Goal: Transaction & Acquisition: Download file/media

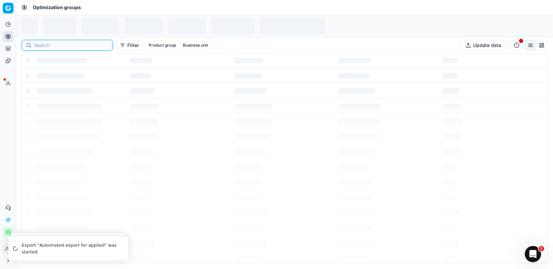
click at [40, 48] on input at bounding box center [71, 45] width 74 height 7
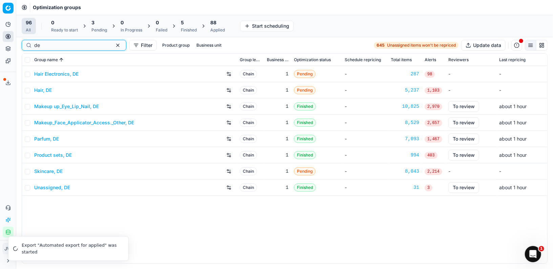
type input "de"
click at [67, 120] on link "Makeup_Face_Applicator_Access._Other, DE" at bounding box center [84, 122] width 100 height 7
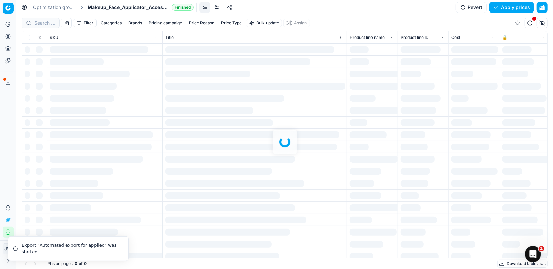
click at [43, 23] on div at bounding box center [284, 142] width 536 height 255
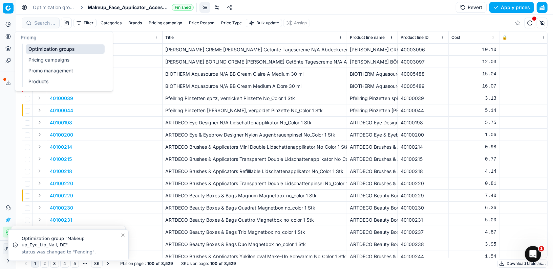
click at [8, 37] on icon at bounding box center [7, 36] width 5 height 5
click at [36, 50] on link "Optimization groups" at bounding box center [65, 48] width 79 height 9
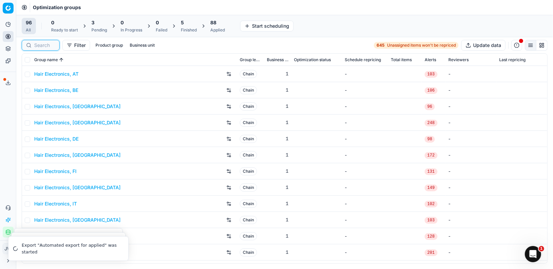
click at [53, 44] on input at bounding box center [44, 45] width 21 height 7
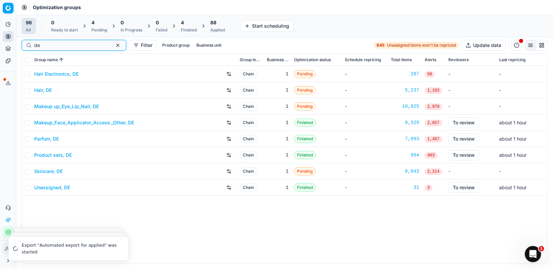
type input "de"
click at [68, 107] on link "Makeup up_Eye_Lip_Nail, DE" at bounding box center [66, 106] width 65 height 7
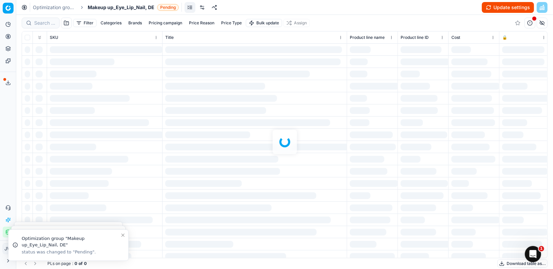
click at [44, 22] on div at bounding box center [284, 142] width 536 height 255
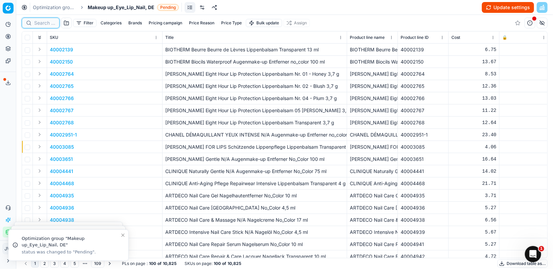
click at [44, 22] on input at bounding box center [44, 23] width 21 height 7
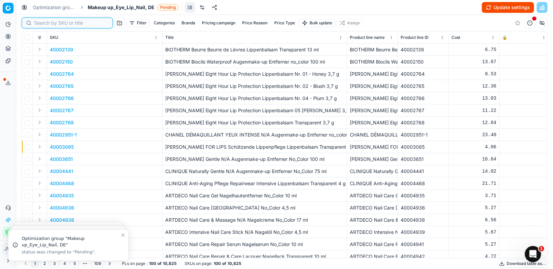
paste input "90016181-0025539"
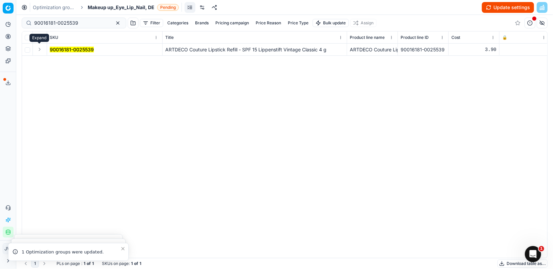
click at [41, 49] on button "Expand" at bounding box center [40, 49] width 8 height 8
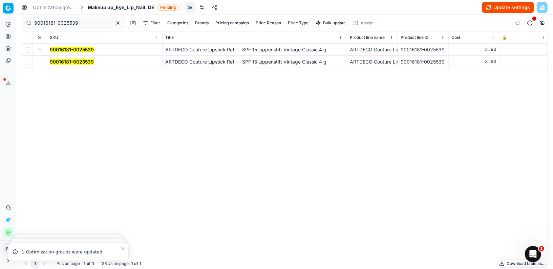
click at [63, 63] on mark "90016181-0025539" at bounding box center [72, 62] width 44 height 6
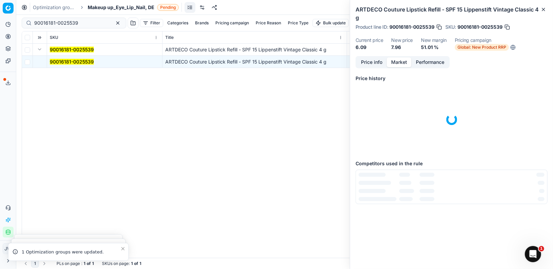
click at [400, 65] on button "Market" at bounding box center [399, 63] width 25 height 10
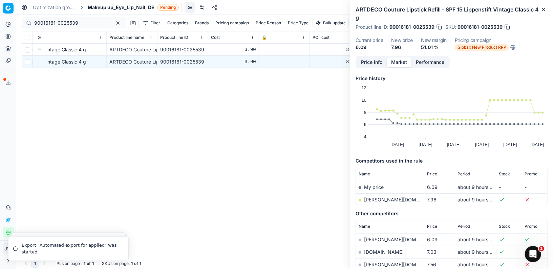
scroll to position [0, 344]
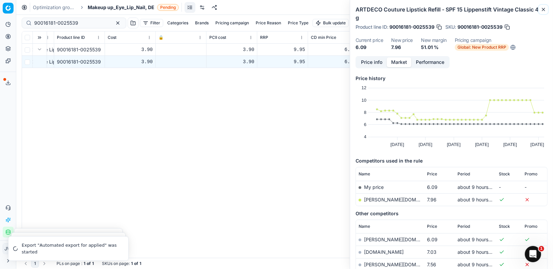
click at [544, 7] on icon "button" at bounding box center [543, 9] width 5 height 5
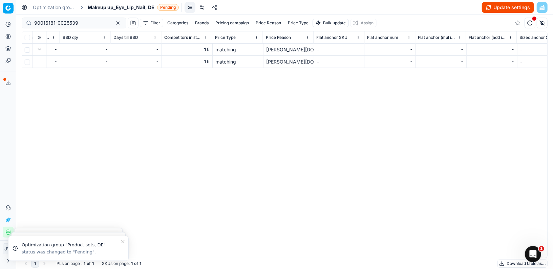
scroll to position [0, 3869]
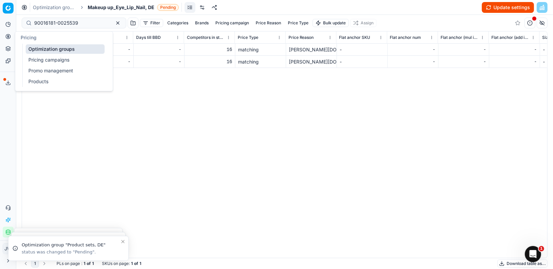
click at [10, 35] on icon at bounding box center [7, 36] width 5 height 5
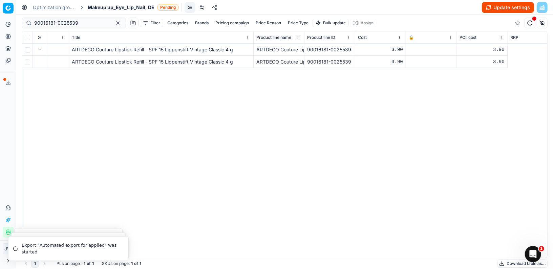
scroll to position [0, 0]
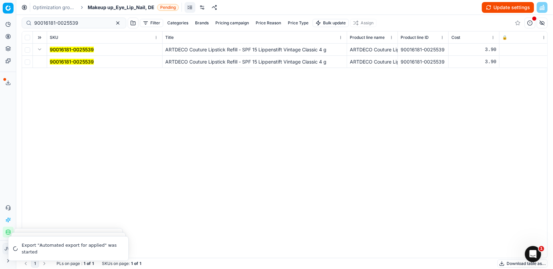
click at [72, 61] on mark "90016181-0025539" at bounding box center [72, 62] width 44 height 6
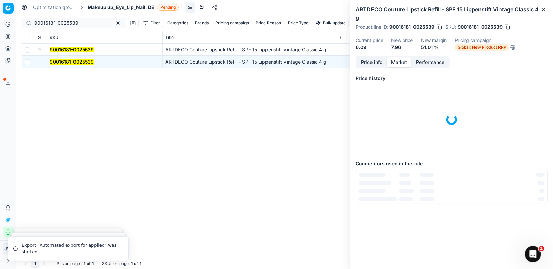
click at [398, 64] on button "Market" at bounding box center [399, 63] width 25 height 10
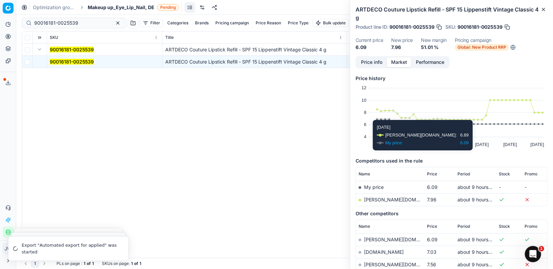
scroll to position [41, 0]
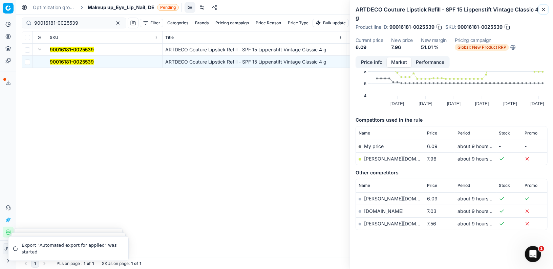
click at [544, 10] on icon "button" at bounding box center [543, 9] width 3 height 3
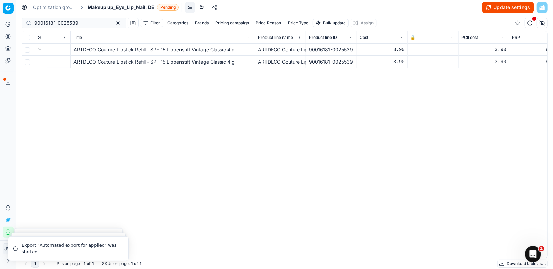
scroll to position [0, 0]
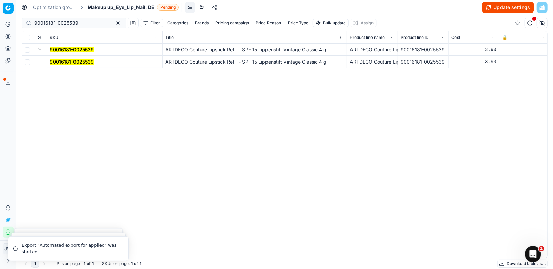
click at [71, 61] on mark "90016181-0025539" at bounding box center [72, 62] width 44 height 6
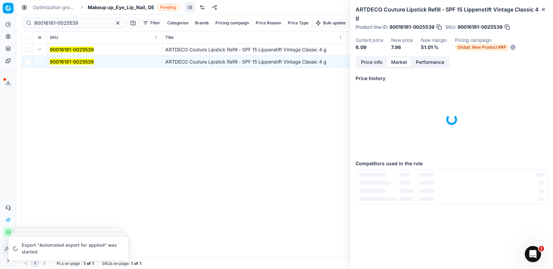
click at [390, 58] on button "Market" at bounding box center [399, 63] width 25 height 10
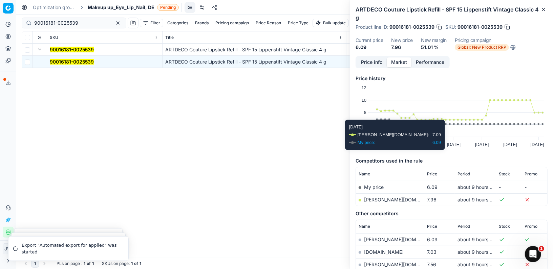
click at [384, 199] on link "douglas.de" at bounding box center [403, 200] width 79 height 6
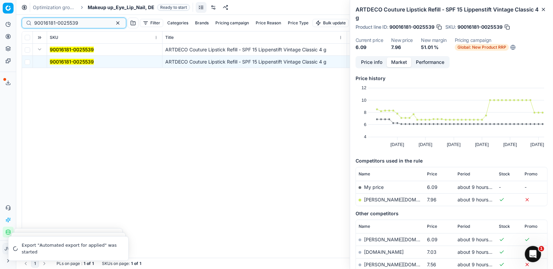
drag, startPoint x: 85, startPoint y: 24, endPoint x: 0, endPoint y: 13, distance: 85.3
click at [0, 13] on div "Pricing platform Analytics Pricing Product portfolio Templates Export service 1…" at bounding box center [276, 134] width 553 height 269
paste input "80061635-0028373"
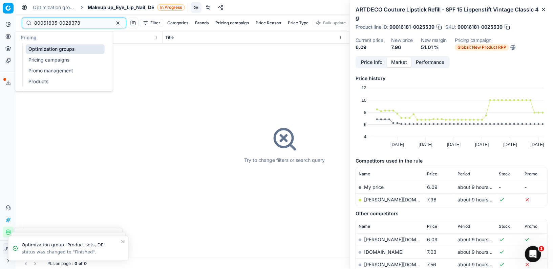
type input "80061635-0028373"
click at [10, 38] on icon at bounding box center [7, 36] width 5 height 5
click at [34, 45] on link "Optimization groups" at bounding box center [65, 48] width 79 height 9
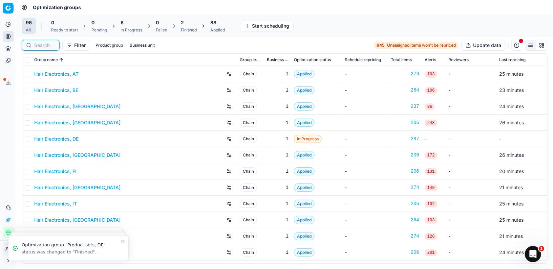
click at [48, 47] on input at bounding box center [44, 45] width 21 height 7
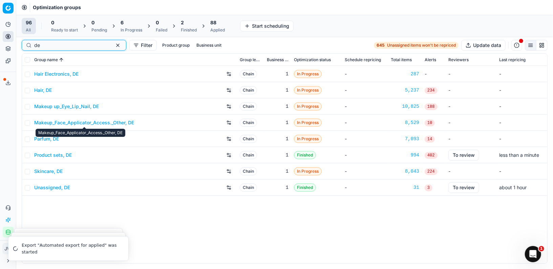
type input "de"
click at [81, 123] on link "Makeup_Face_Applicator_Access._Other, DE" at bounding box center [84, 122] width 100 height 7
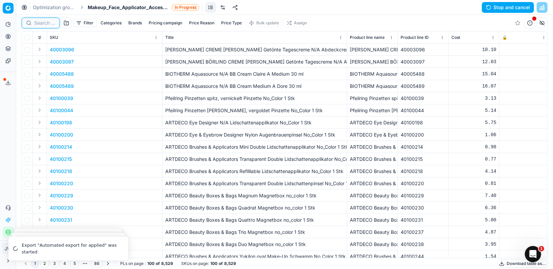
click at [50, 23] on input at bounding box center [44, 23] width 21 height 7
paste input "80061635-0028373"
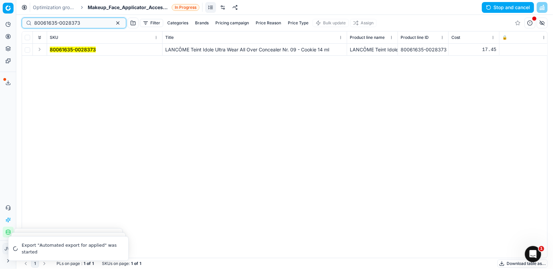
type input "80061635-0028373"
click at [39, 48] on button "Expand" at bounding box center [40, 49] width 8 height 8
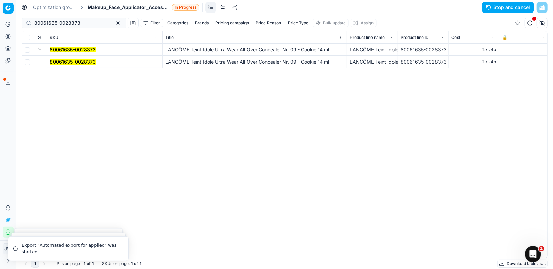
click at [59, 62] on mark "80061635-0028373" at bounding box center [73, 62] width 46 height 6
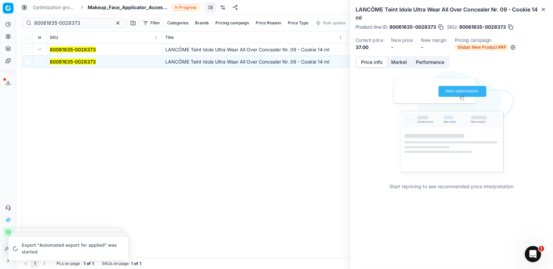
click at [400, 62] on button "Market" at bounding box center [399, 63] width 25 height 10
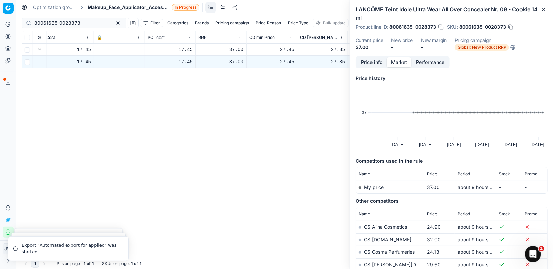
scroll to position [0, 611]
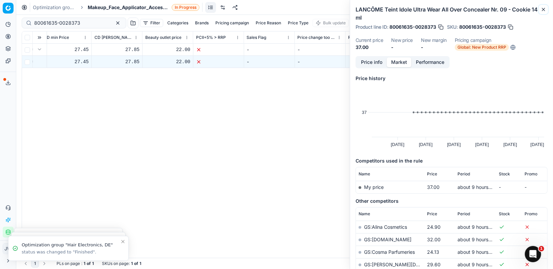
click at [543, 10] on icon "button" at bounding box center [543, 9] width 5 height 5
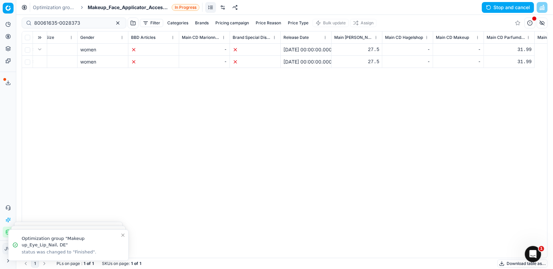
scroll to position [0, 2961]
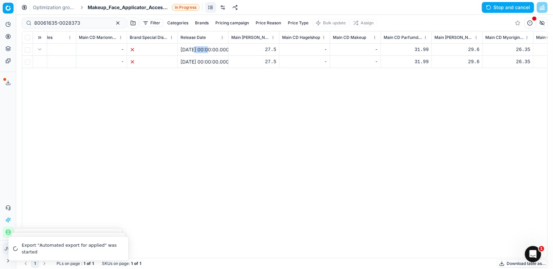
drag, startPoint x: 195, startPoint y: 49, endPoint x: 209, endPoint y: 49, distance: 14.2
click at [209, 49] on div "2025-09-02 00:00:00.000000" at bounding box center [202, 49] width 45 height 7
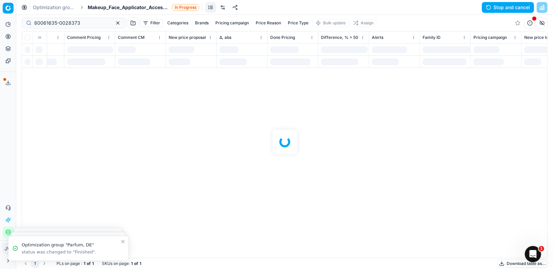
scroll to position [0, 1278]
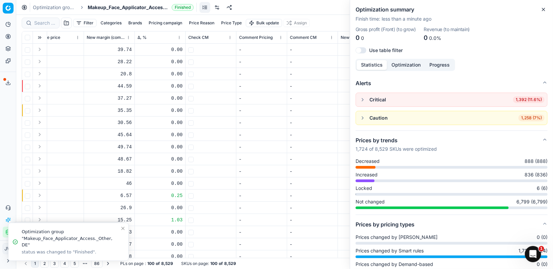
click at [542, 12] on icon "button" at bounding box center [543, 9] width 5 height 5
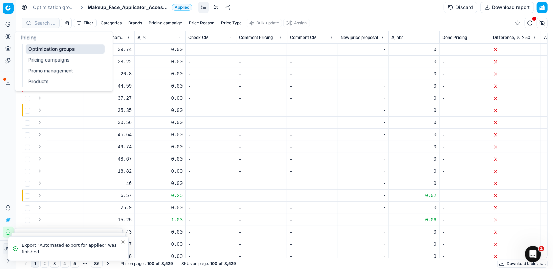
click at [7, 36] on icon at bounding box center [7, 36] width 5 height 5
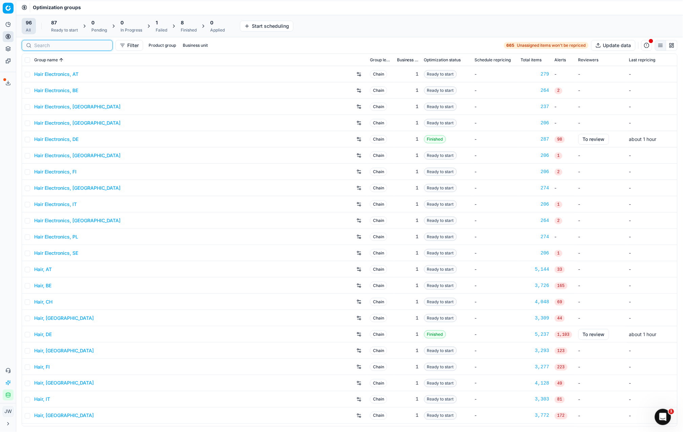
click at [39, 47] on input at bounding box center [71, 45] width 74 height 7
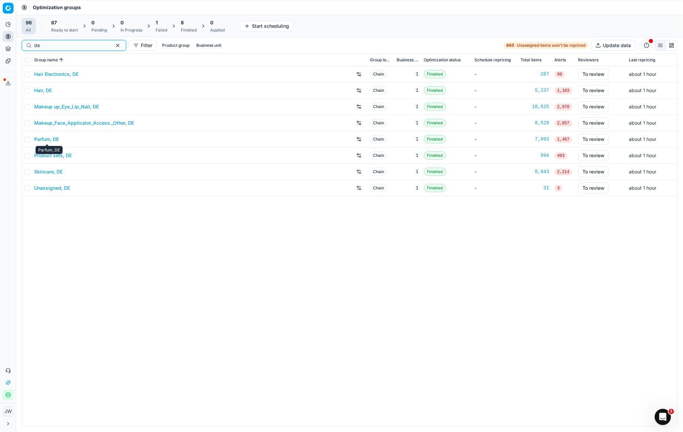
type input "de"
click at [41, 139] on link "Parfum, DE" at bounding box center [46, 139] width 25 height 7
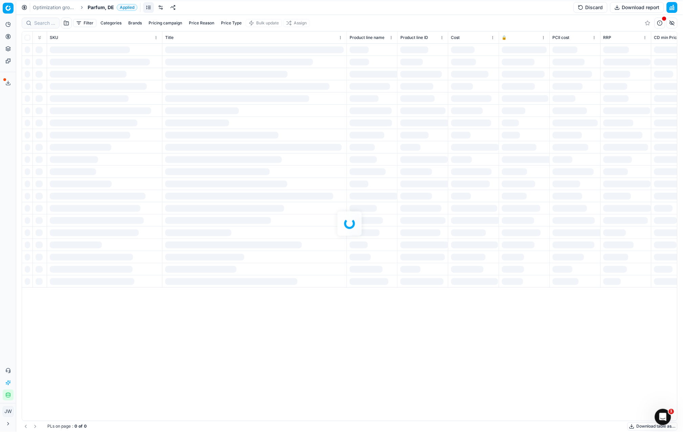
click at [161, 10] on link at bounding box center [160, 7] width 11 height 11
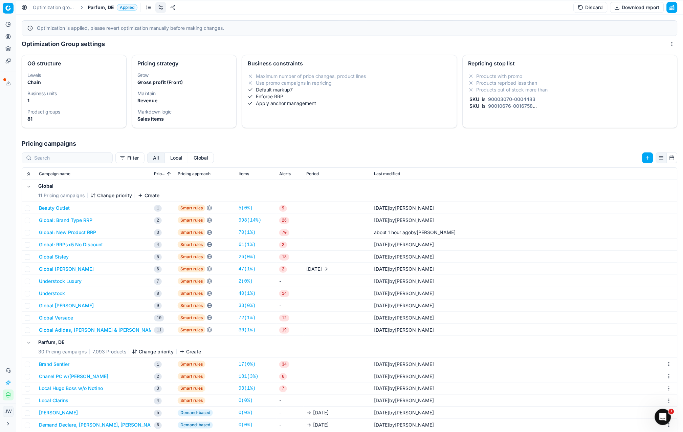
click at [55, 234] on button "Global: New Product RRP" at bounding box center [67, 232] width 57 height 7
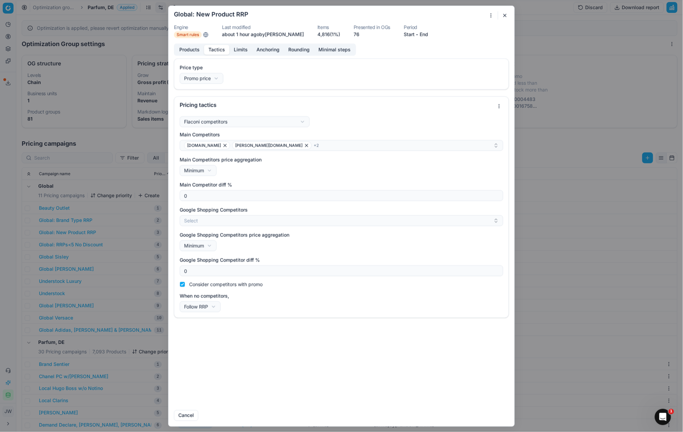
click at [220, 52] on button "Tactics" at bounding box center [216, 50] width 25 height 10
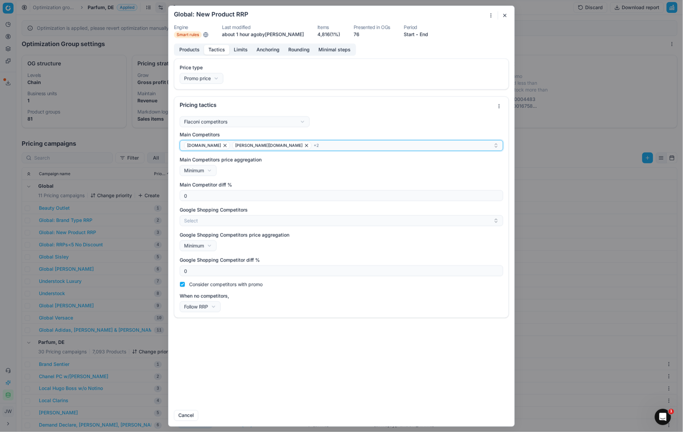
click at [276, 146] on div "douglas.at douglas.ch + 2" at bounding box center [338, 145] width 309 height 8
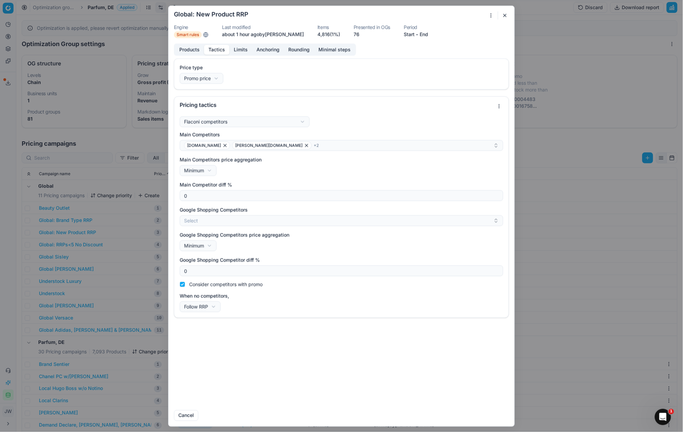
click at [302, 133] on label "Main Competitors" at bounding box center [342, 134] width 324 height 7
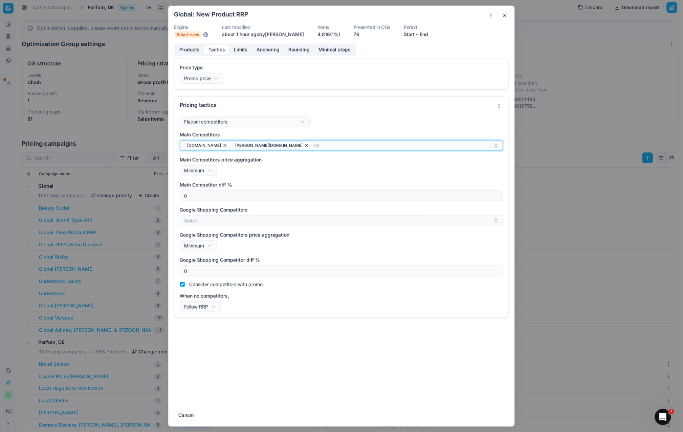
click at [302, 140] on button "douglas.at douglas.ch + 2" at bounding box center [342, 145] width 324 height 11
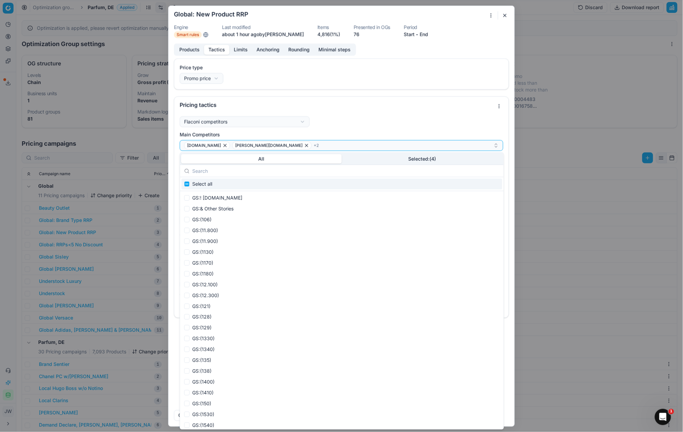
click at [329, 125] on div "Flaconi competitors Flaconi competitorsFlaconi competitors rule: first takes in…" at bounding box center [342, 214] width 324 height 196
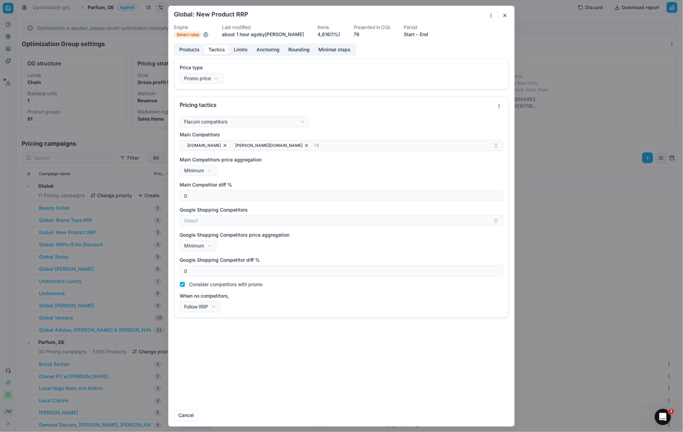
click at [192, 47] on button "Products" at bounding box center [189, 50] width 29 height 10
click at [219, 47] on button "Tactics" at bounding box center [216, 50] width 25 height 10
click at [189, 48] on button "Products" at bounding box center [189, 50] width 29 height 10
click at [213, 52] on button "Tactics" at bounding box center [216, 50] width 25 height 10
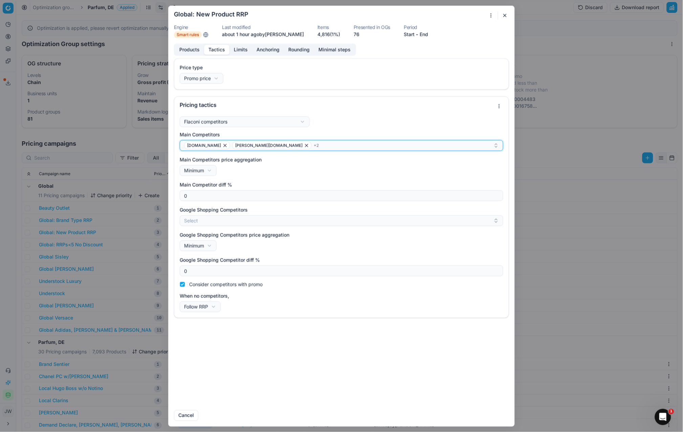
click at [286, 145] on div "douglas.at douglas.ch + 2" at bounding box center [338, 145] width 309 height 8
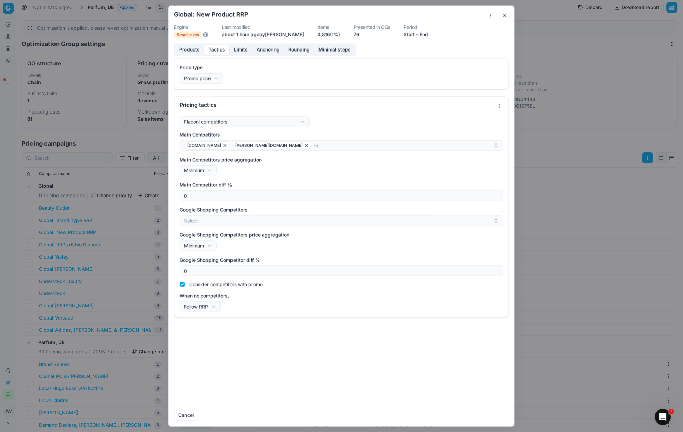
click at [346, 129] on div "Flaconi competitors Flaconi competitorsFlaconi competitors rule: first takes in…" at bounding box center [342, 214] width 324 height 196
click at [507, 13] on button "button" at bounding box center [505, 15] width 8 height 8
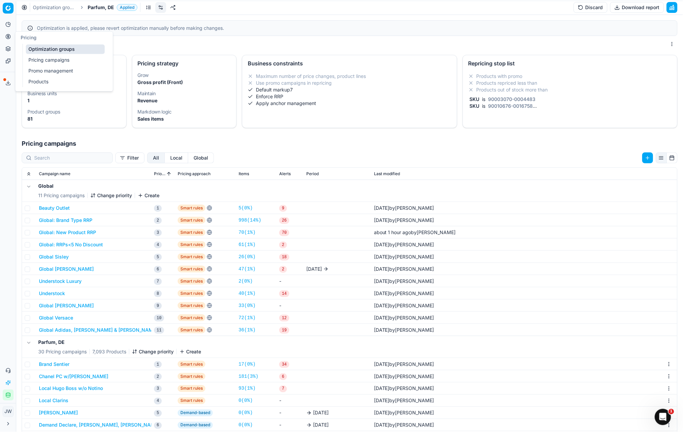
click at [9, 38] on icon at bounding box center [7, 36] width 5 height 5
click at [35, 47] on link "Optimization groups" at bounding box center [65, 48] width 79 height 9
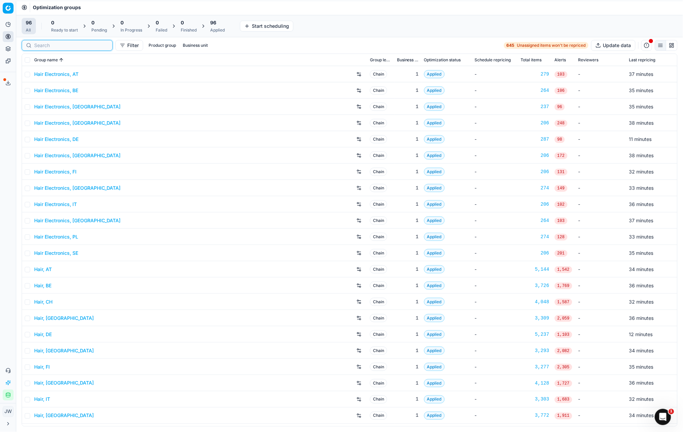
click at [47, 45] on input at bounding box center [71, 45] width 74 height 7
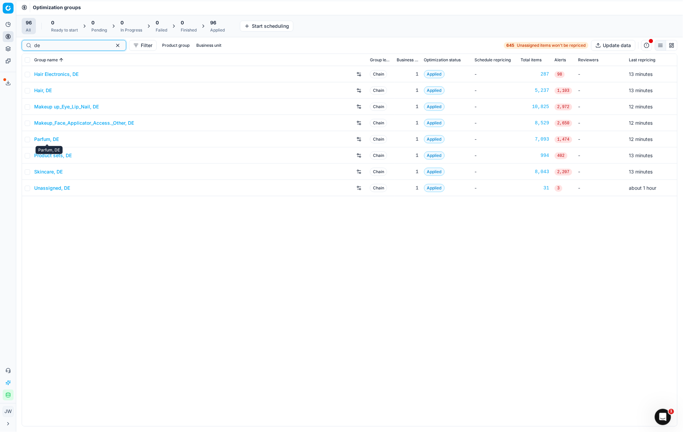
type input "de"
click at [45, 139] on link "Parfum, DE" at bounding box center [46, 139] width 25 height 7
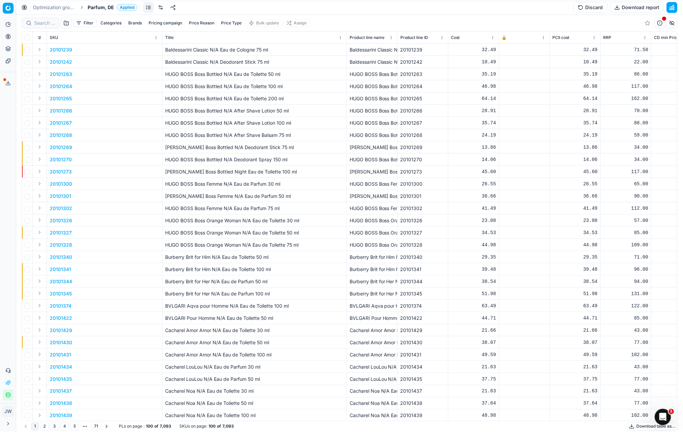
click at [42, 99] on button "Expand" at bounding box center [40, 98] width 8 height 8
click at [60, 110] on p "20101265" at bounding box center [61, 110] width 22 height 7
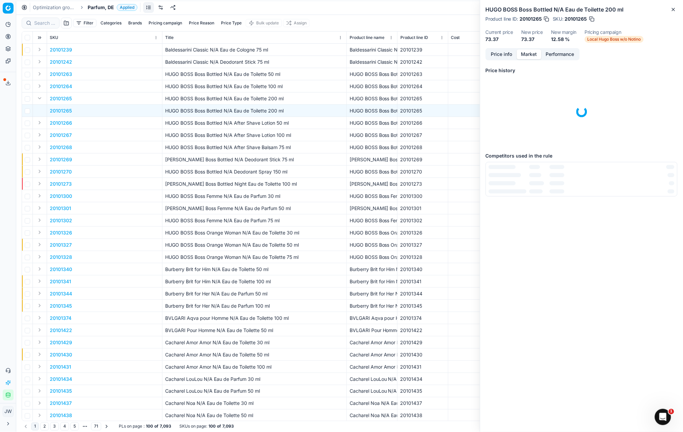
click at [533, 52] on button "Market" at bounding box center [529, 54] width 25 height 10
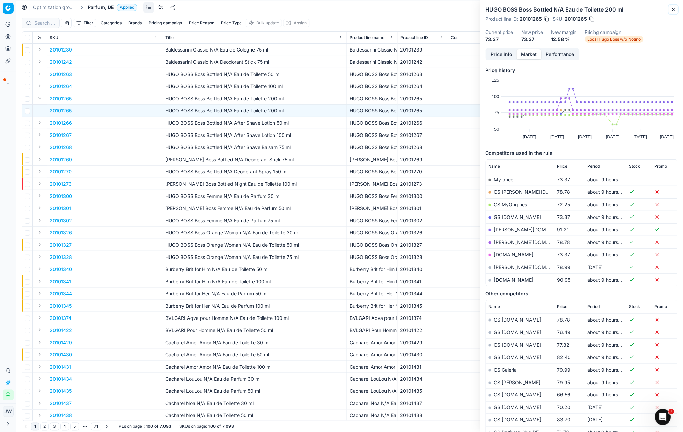
click at [673, 10] on icon "button" at bounding box center [673, 9] width 3 height 3
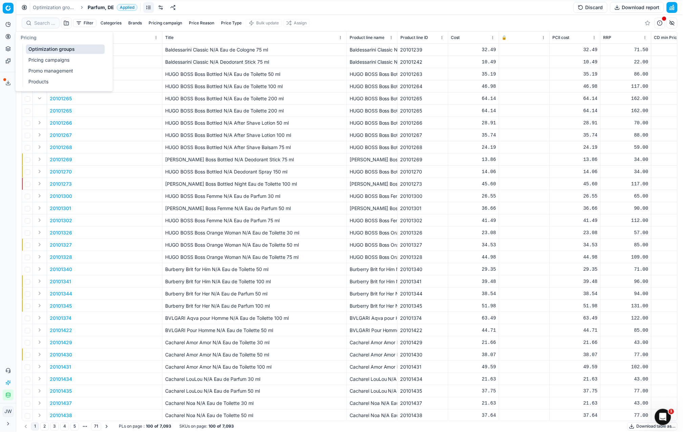
click at [9, 36] on icon at bounding box center [7, 36] width 5 height 5
click at [46, 50] on link "Optimization groups" at bounding box center [65, 48] width 79 height 9
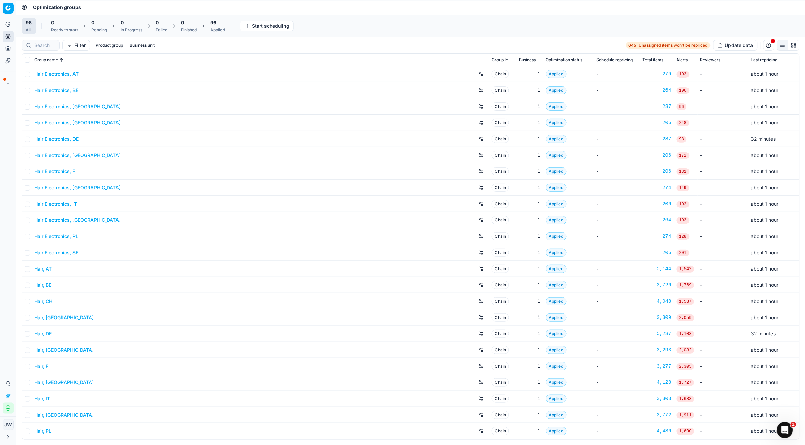
click at [7, 37] on icon at bounding box center [8, 37] width 2 height 2
click at [42, 49] on link "Optimization groups" at bounding box center [65, 48] width 79 height 9
click at [216, 27] on div "Applied" at bounding box center [217, 29] width 15 height 5
click at [245, 27] on button "Export prices All" at bounding box center [250, 26] width 46 height 11
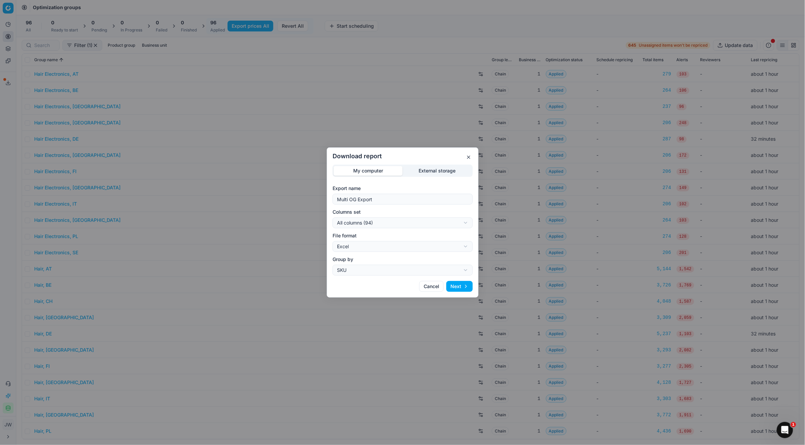
click at [365, 225] on div "Download report My computer External storage Export name Multi OG Export Column…" at bounding box center [402, 222] width 805 height 445
select select "custom"
click at [384, 245] on div "Download report My computer External storage Export name Multi OG Export Column…" at bounding box center [402, 222] width 805 height 445
select select "csv"
click at [455, 286] on button "Next" at bounding box center [459, 286] width 26 height 11
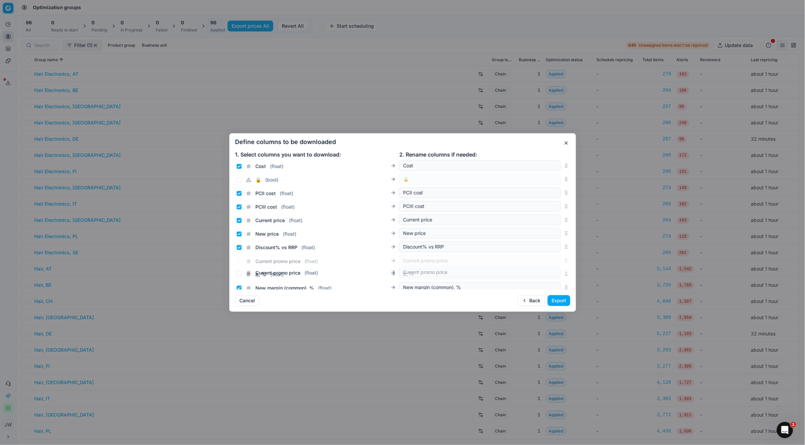
scroll to position [126, 0]
drag, startPoint x: 566, startPoint y: 224, endPoint x: 537, endPoint y: 203, distance: 35.3
click at [537, 203] on div "Current promo price ( float ) Current promo price" at bounding box center [402, 204] width 335 height 14
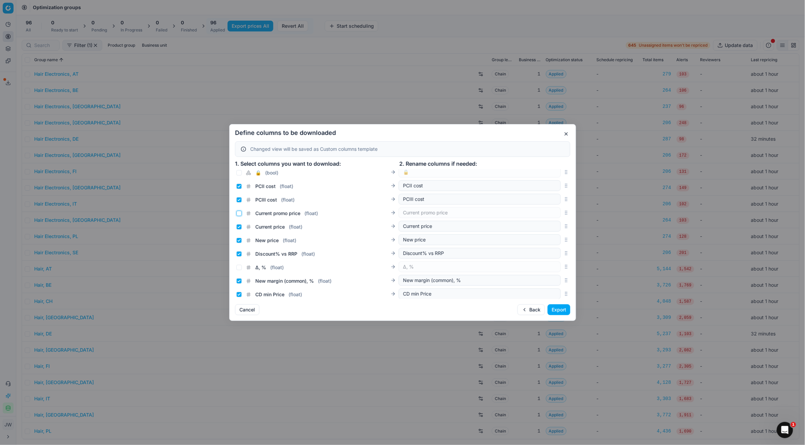
click at [239, 213] on input "Current promo price ( float )" at bounding box center [238, 213] width 5 height 5
checkbox input "true"
click at [239, 225] on input "Current price ( float )" at bounding box center [238, 226] width 5 height 5
checkbox input "false"
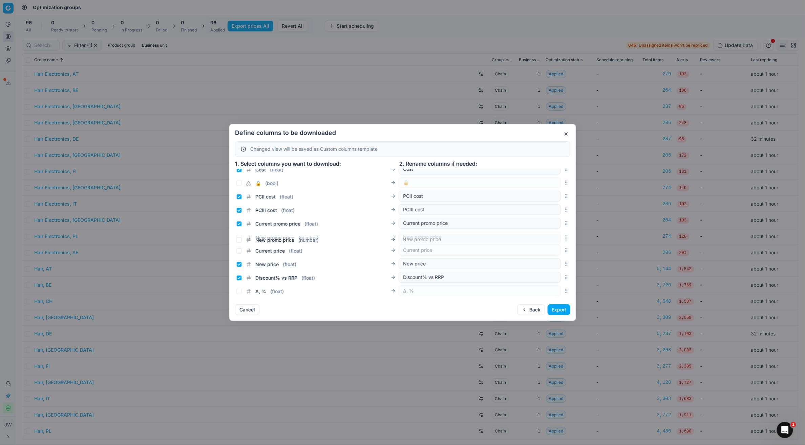
drag, startPoint x: 566, startPoint y: 201, endPoint x: 545, endPoint y: 240, distance: 43.6
click at [545, 240] on div "New promo price ( number ) New promo price" at bounding box center [402, 237] width 335 height 14
click at [238, 251] on input "Current price ( float )" at bounding box center [238, 250] width 5 height 5
checkbox input "true"
click at [239, 237] on input "New promo price ( number )" at bounding box center [238, 237] width 5 height 5
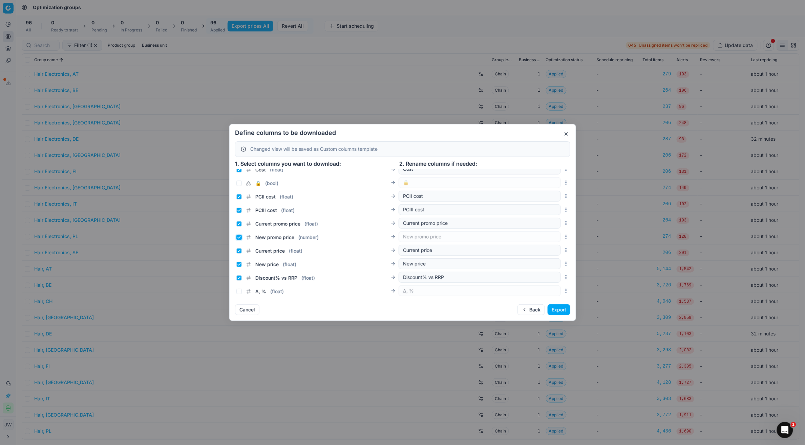
checkbox input "true"
click at [560, 311] on button "Export" at bounding box center [558, 310] width 23 height 11
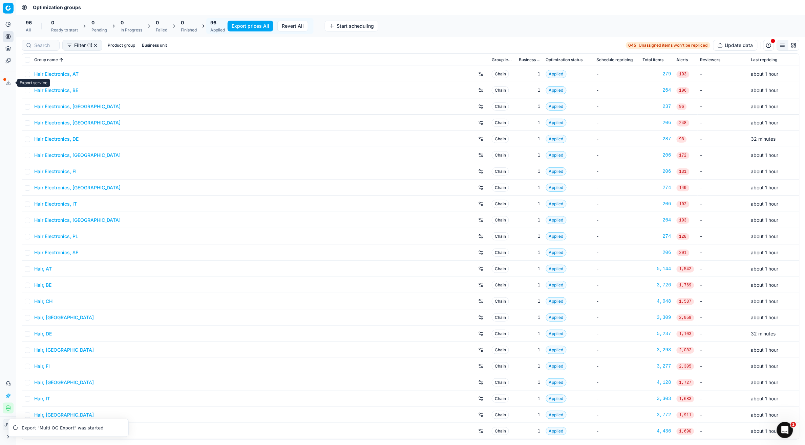
click at [7, 84] on icon at bounding box center [7, 82] width 5 height 5
